Goal: Information Seeking & Learning: Learn about a topic

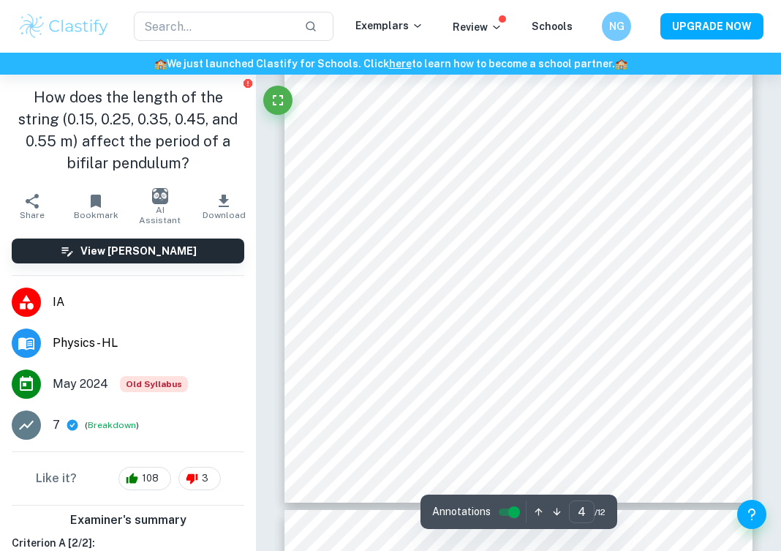
scroll to position [2223, 0]
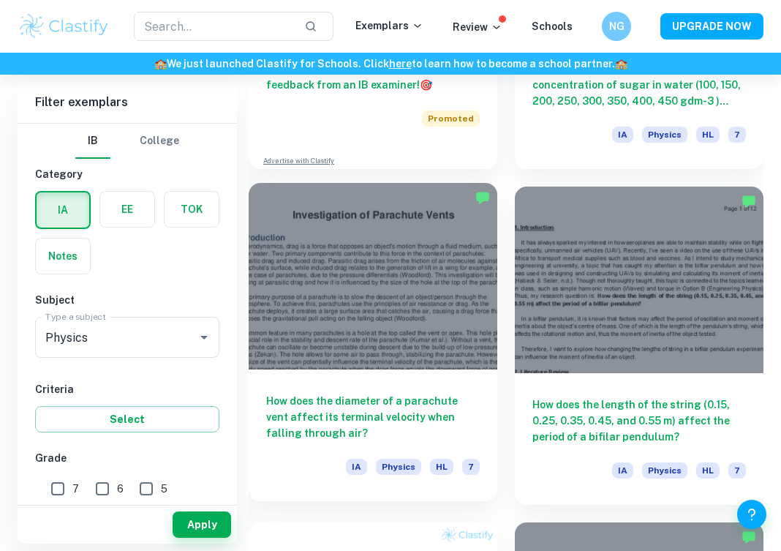
scroll to position [3658, 0]
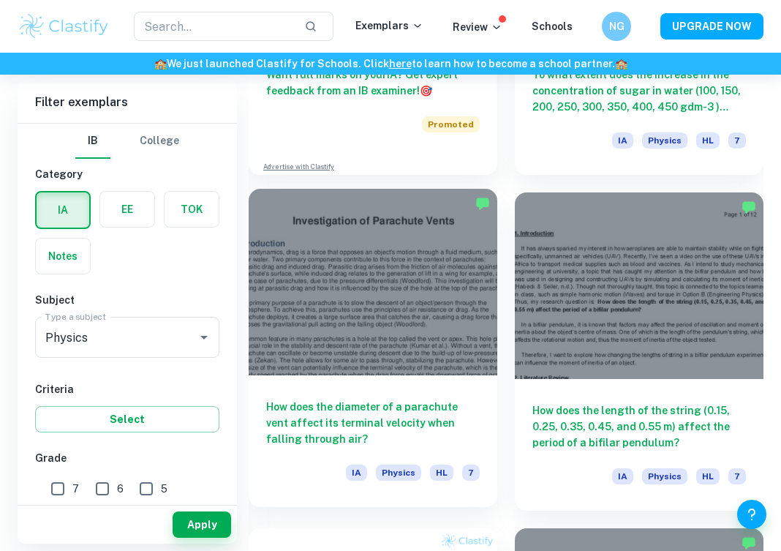
click at [392, 297] on div at bounding box center [373, 282] width 249 height 187
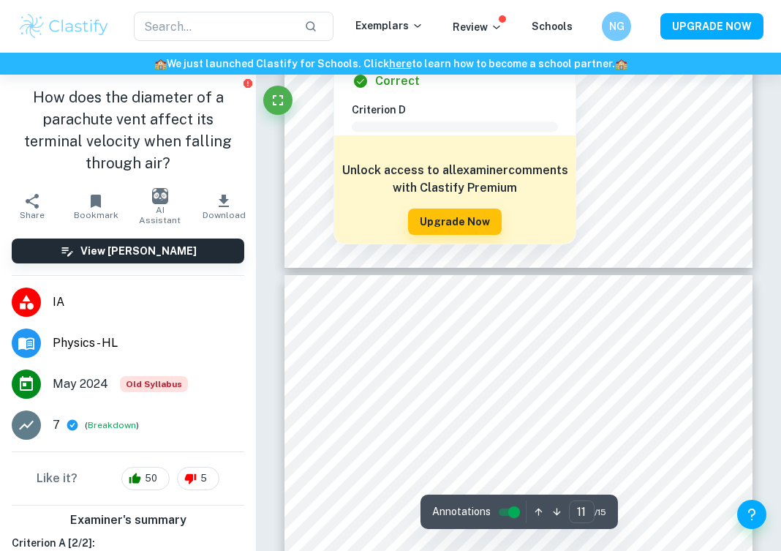
type input "12"
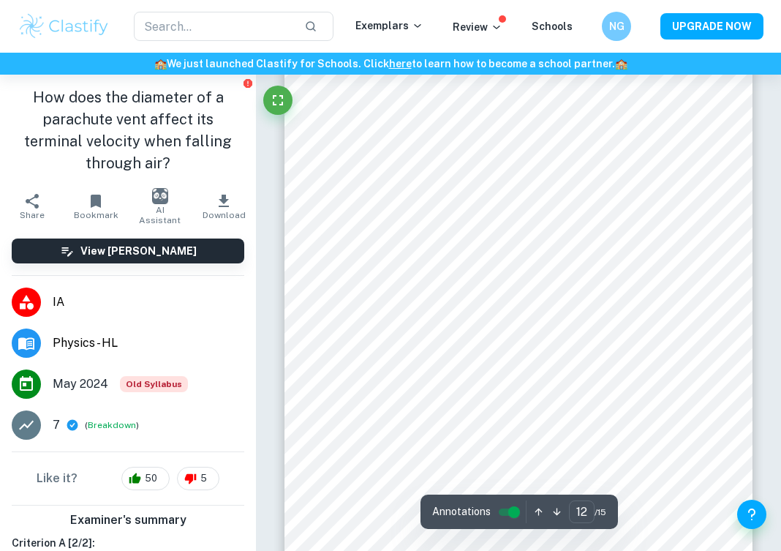
scroll to position [7758, 0]
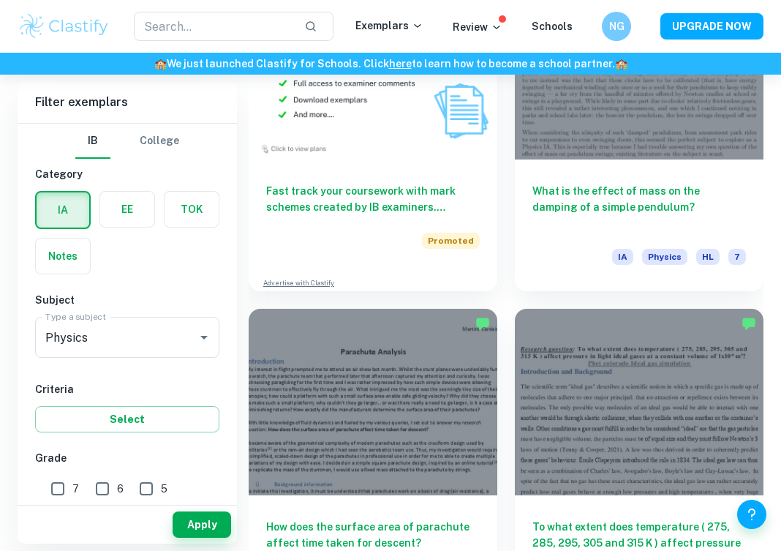
scroll to position [4187, 0]
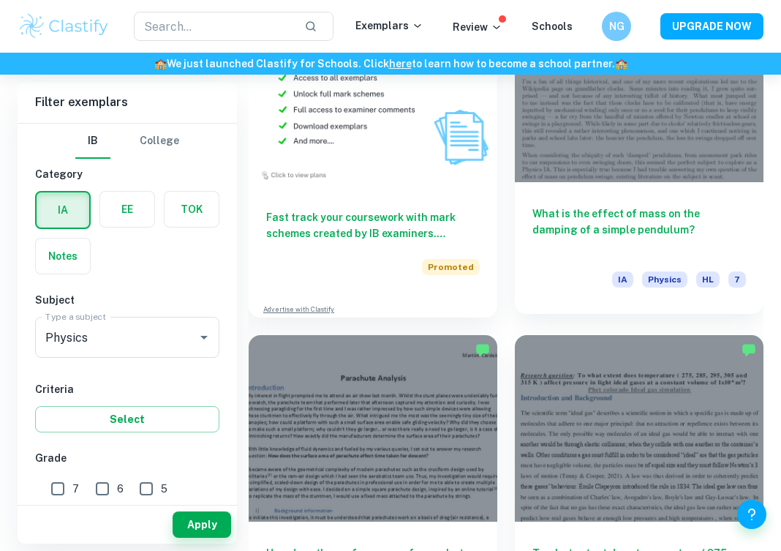
click at [662, 189] on div "What is the effect of mass on the damping of a simple pendulum? IA Physics HL 7" at bounding box center [639, 248] width 249 height 132
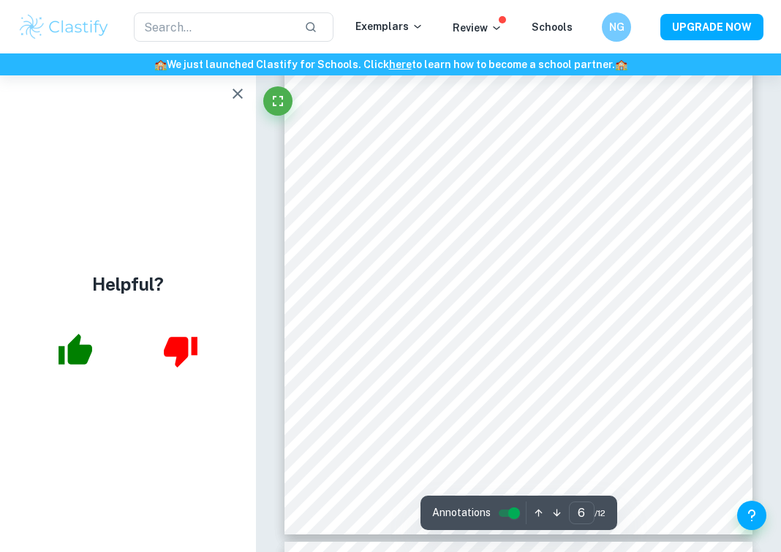
scroll to position [3454, 0]
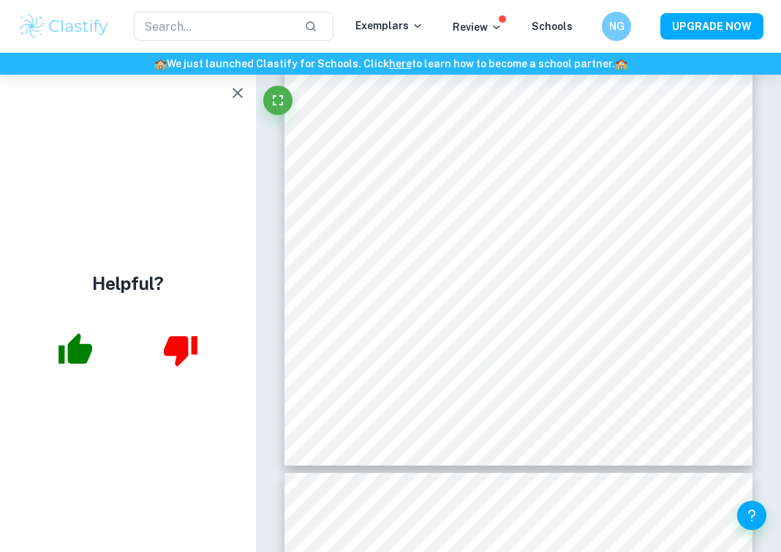
type input "6"
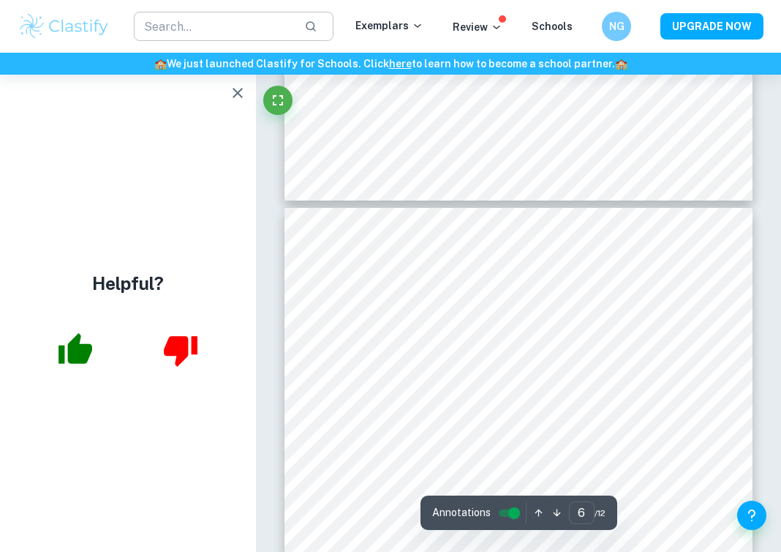
scroll to position [3106, 0]
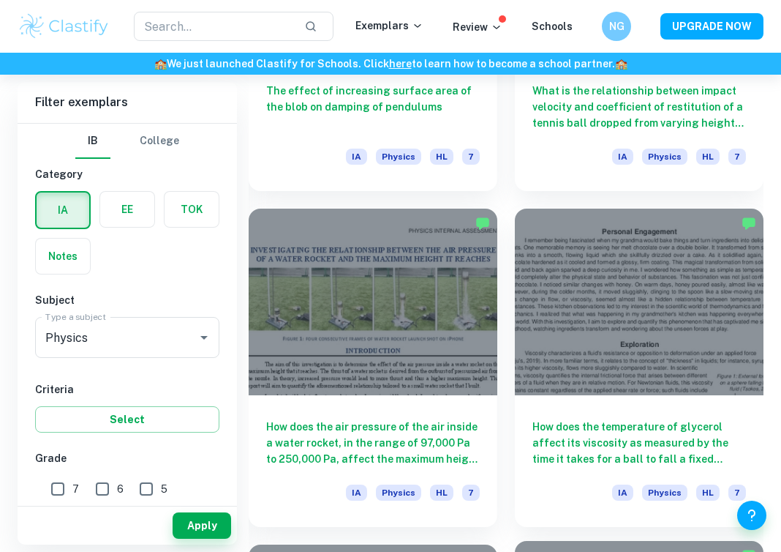
scroll to position [2326, 0]
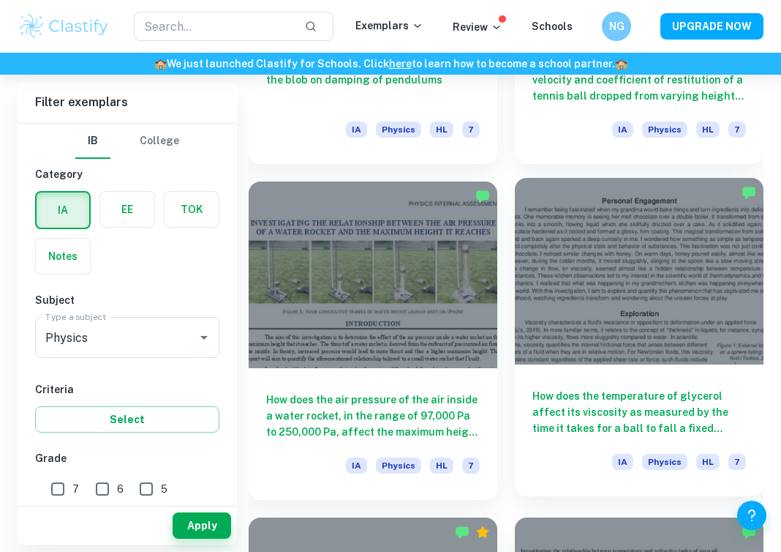
click at [619, 297] on div at bounding box center [639, 271] width 249 height 187
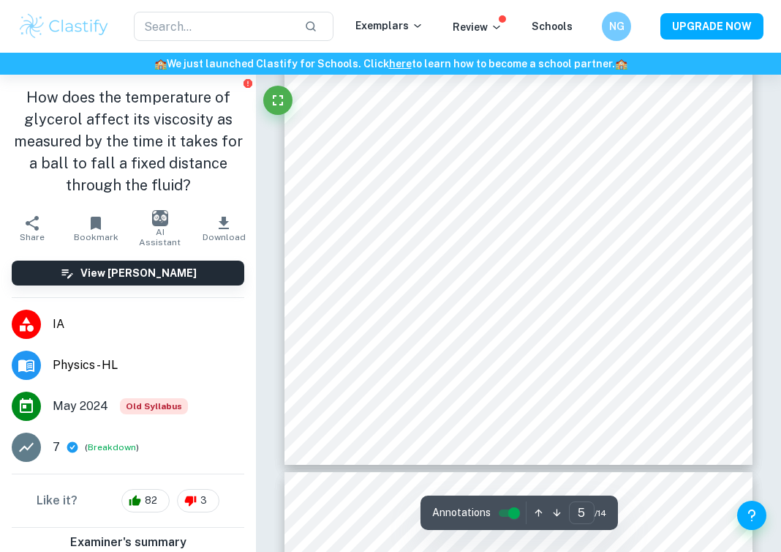
scroll to position [2836, 0]
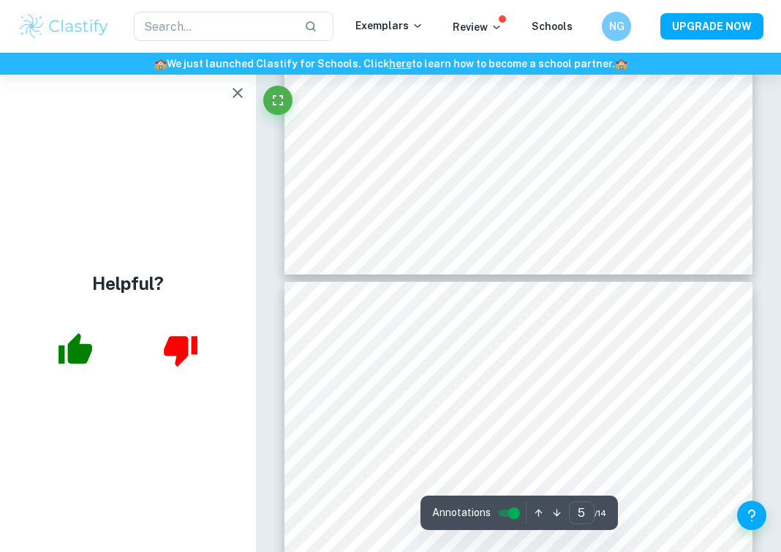
type input "6"
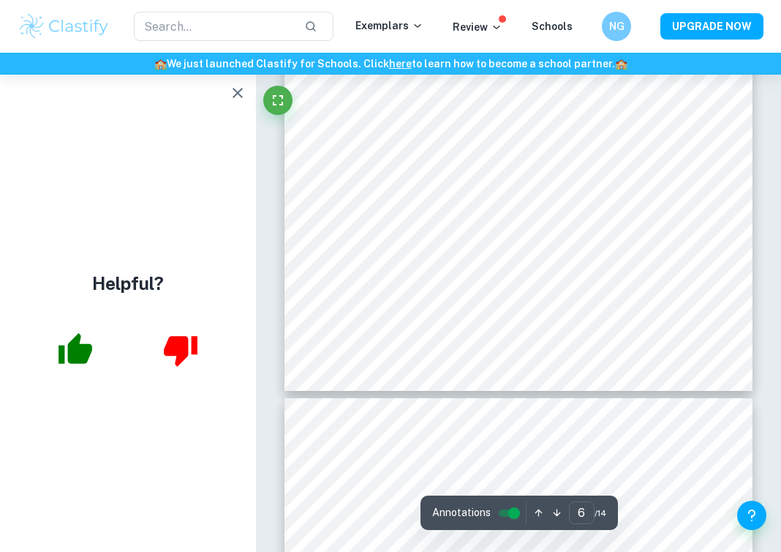
scroll to position [3527, 0]
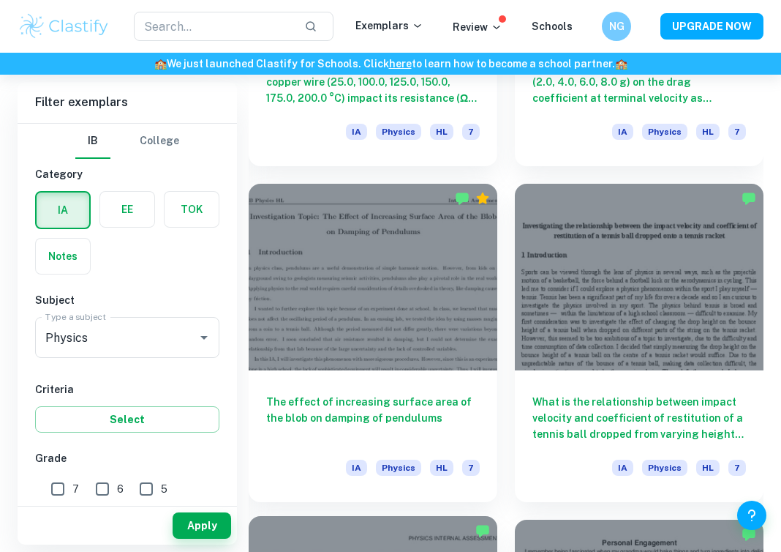
scroll to position [1986, 0]
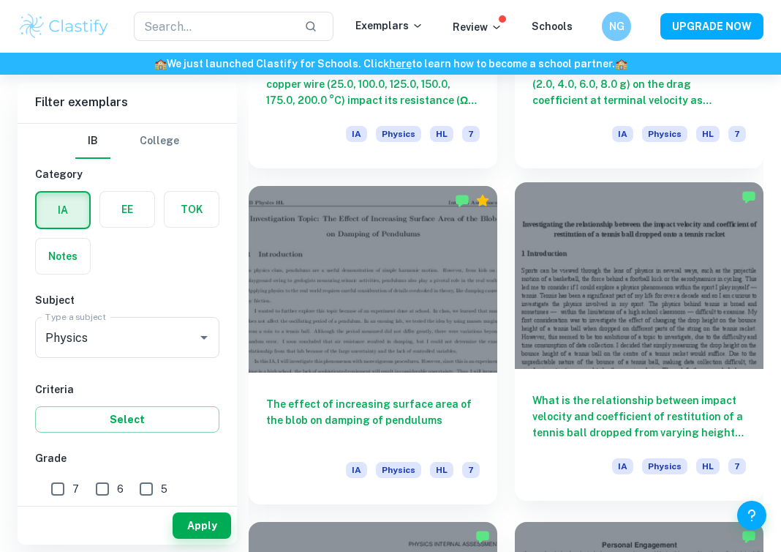
click at [700, 344] on div at bounding box center [639, 275] width 249 height 187
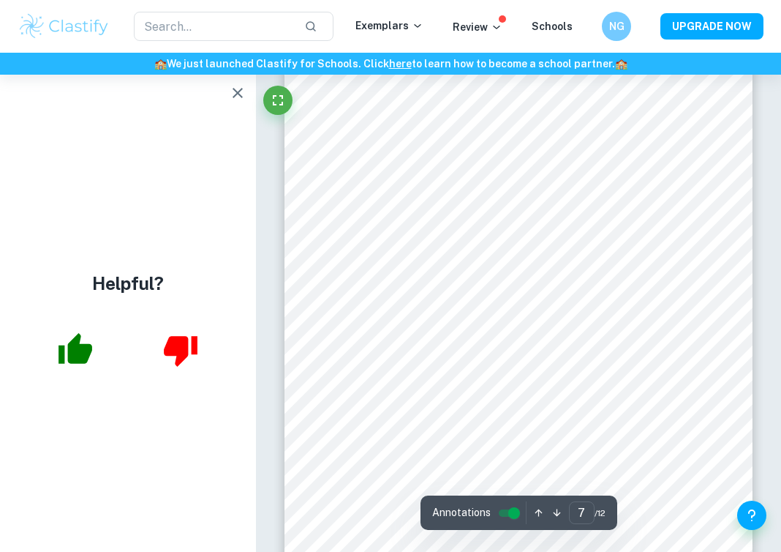
scroll to position [4398, 0]
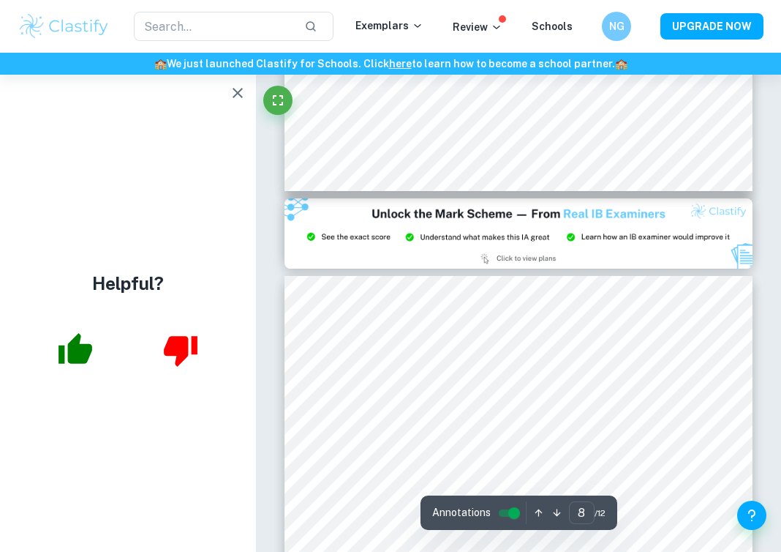
type input "9"
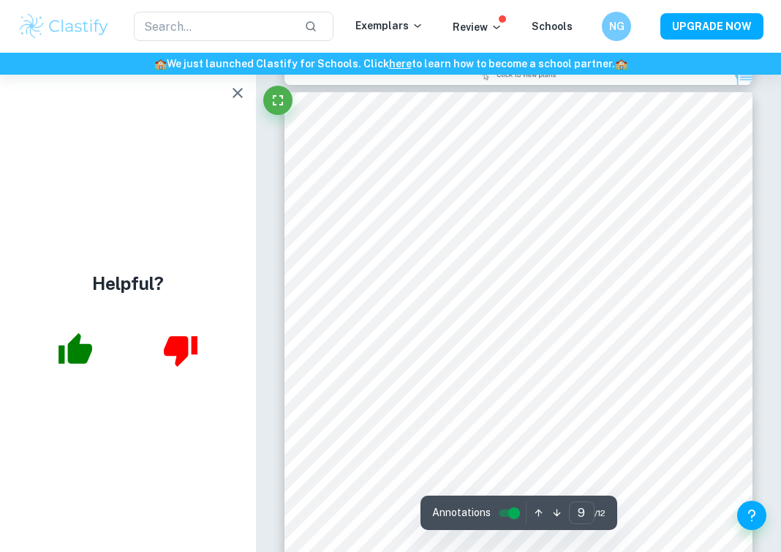
scroll to position [5492, 0]
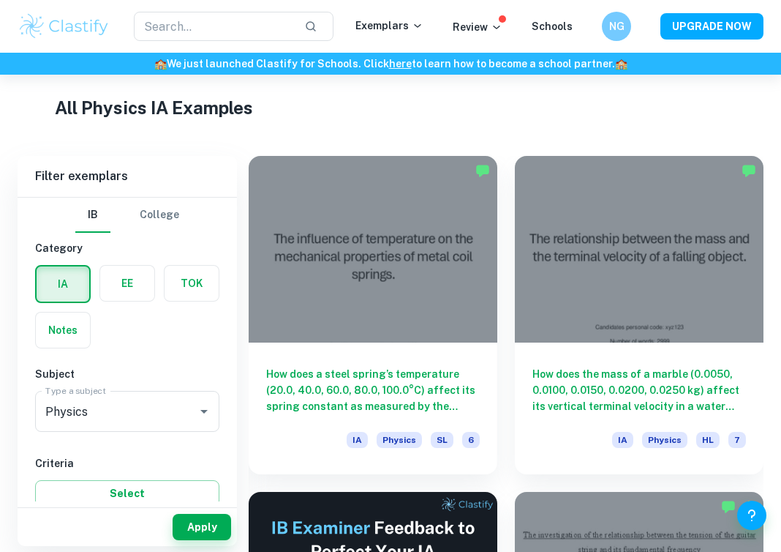
scroll to position [350, 0]
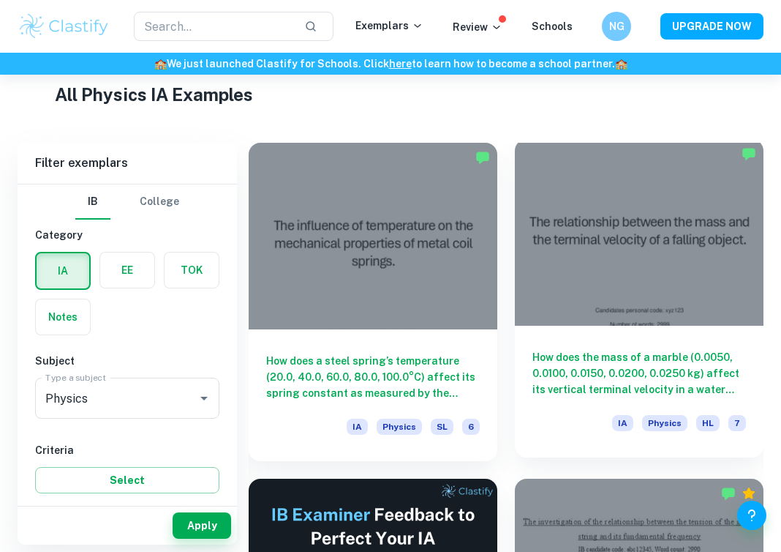
click at [674, 255] on div at bounding box center [639, 232] width 249 height 187
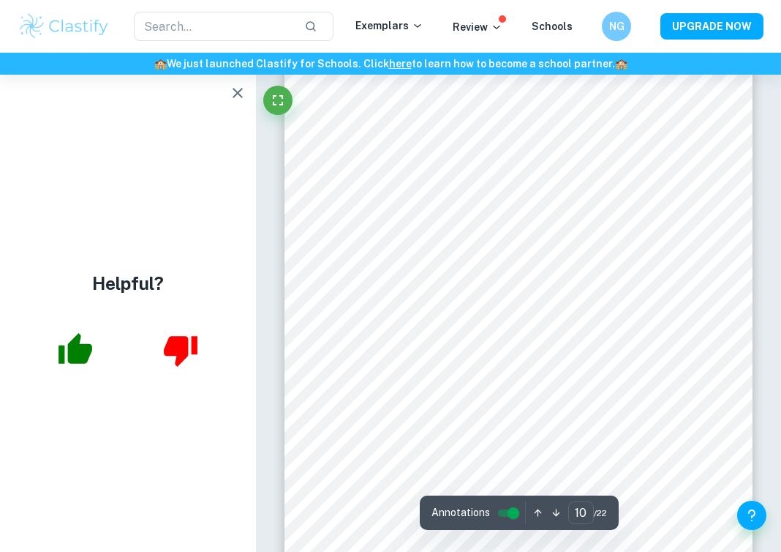
scroll to position [6381, 0]
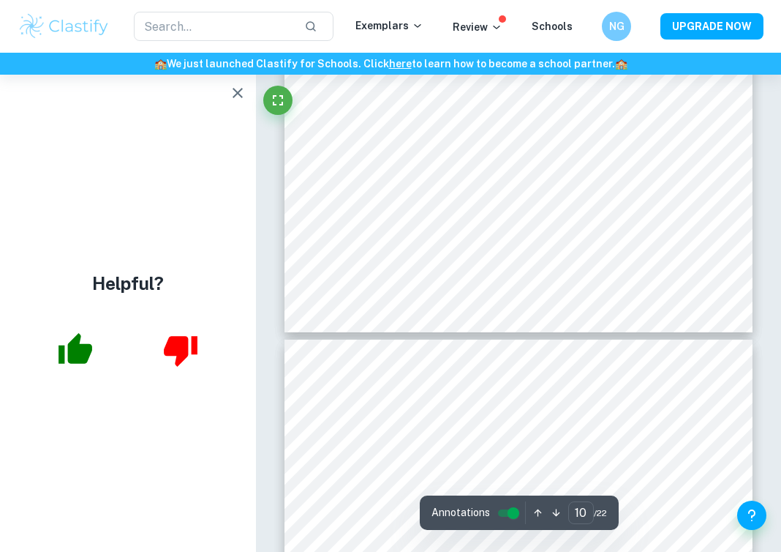
type input "11"
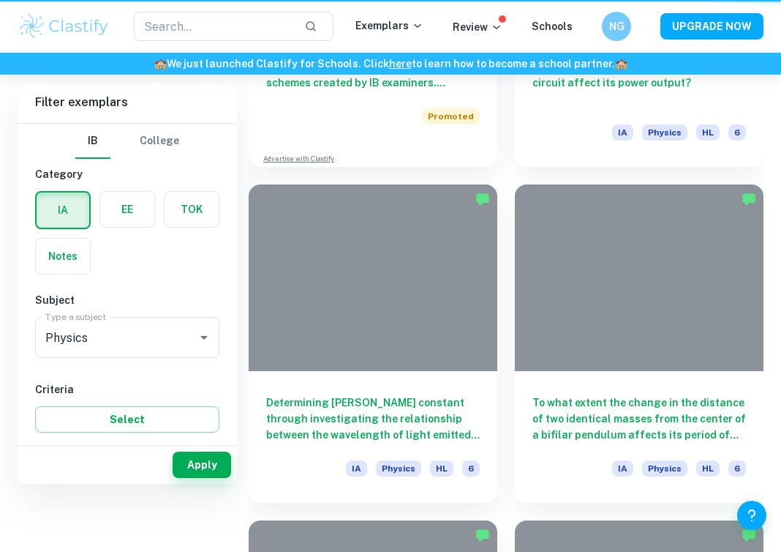
scroll to position [350, 0]
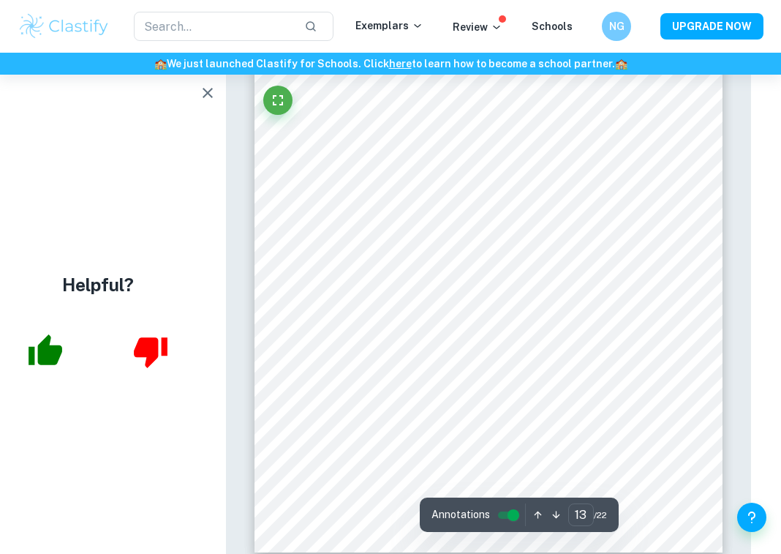
scroll to position [8501, 30]
type input "13"
